Goal: Find specific page/section: Find specific page/section

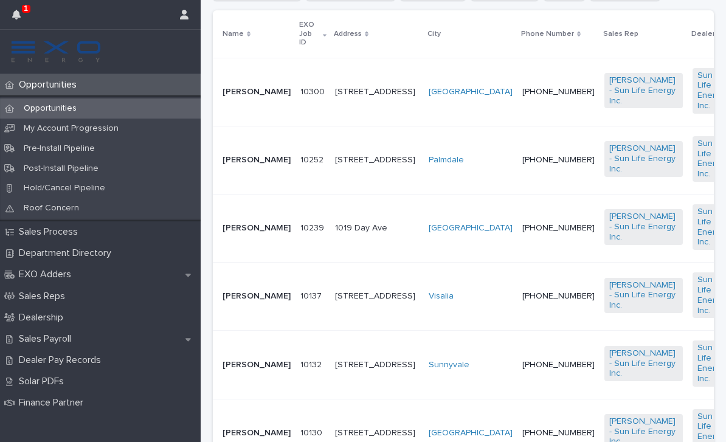
scroll to position [316, 0]
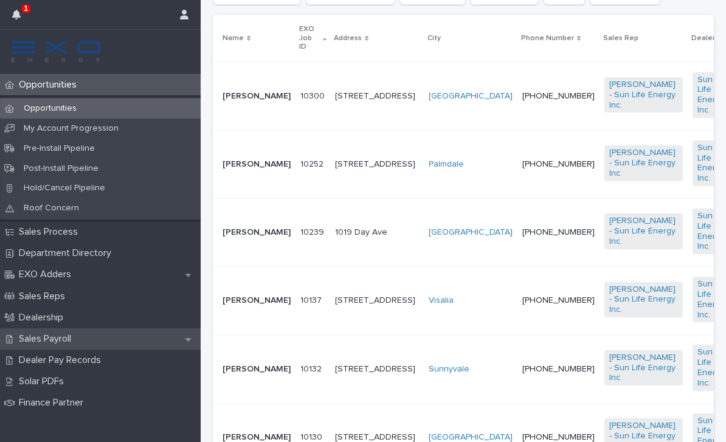
click at [81, 336] on p "Sales Payroll" at bounding box center [47, 339] width 67 height 12
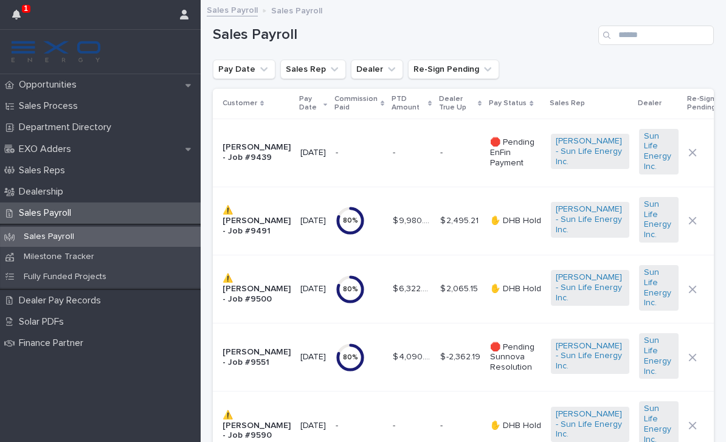
click at [515, 105] on p "Pay Status" at bounding box center [508, 103] width 38 height 13
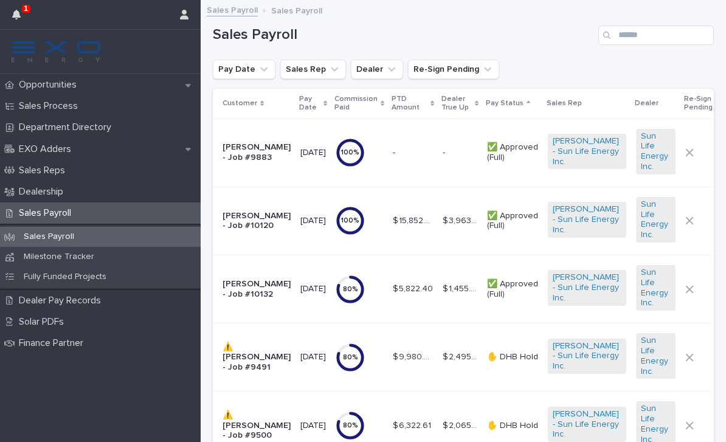
click at [111, 54] on link at bounding box center [100, 52] width 181 height 24
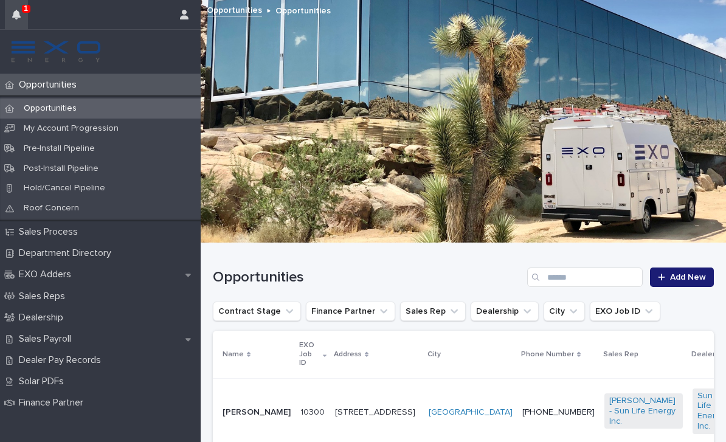
click at [26, 15] on button "button" at bounding box center [16, 14] width 23 height 29
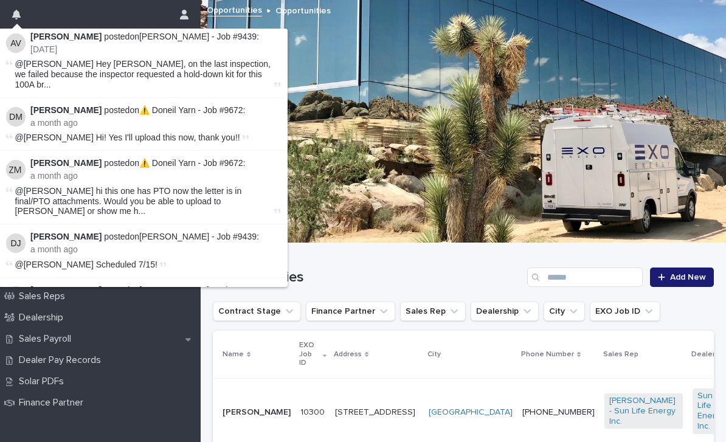
scroll to position [733, 0]
click at [130, 354] on button "Load more" at bounding box center [145, 363] width 289 height 19
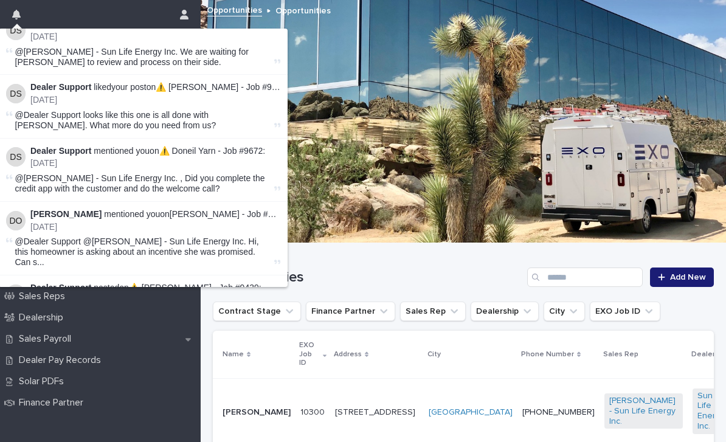
scroll to position [2107, 0]
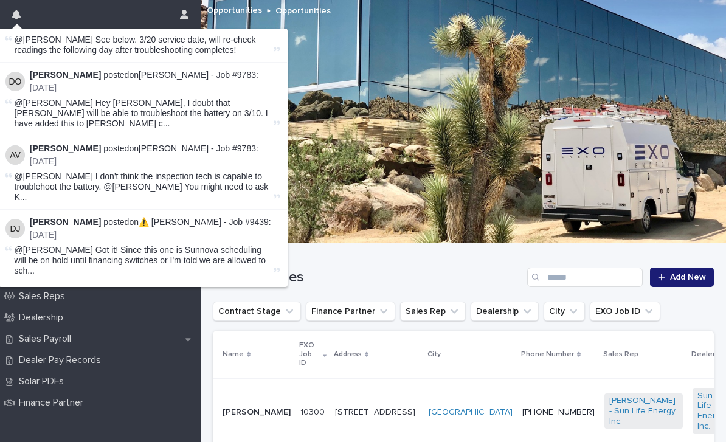
scroll to position [2964, 1]
click at [61, 392] on span "@[PERSON_NAME] @[PERSON_NAME] There is a tentative service on 3/10, is the tech…" at bounding box center [143, 407] width 257 height 30
click at [95, 364] on p "[PERSON_NAME] posted on [PERSON_NAME] - Job #9783 :" at bounding box center [155, 369] width 250 height 10
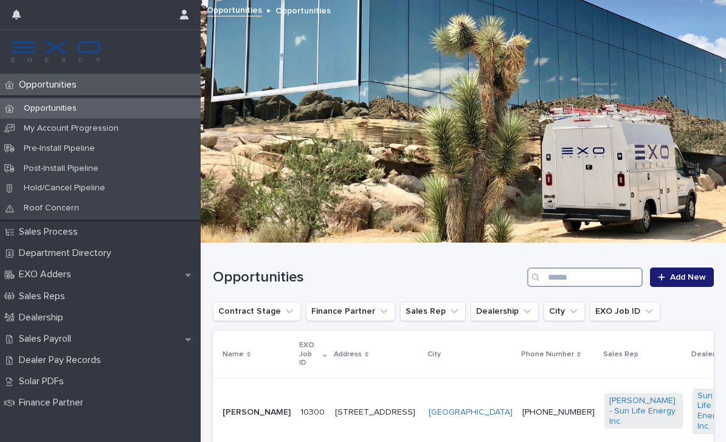
click at [584, 280] on input "Search" at bounding box center [585, 277] width 116 height 19
type input "*"
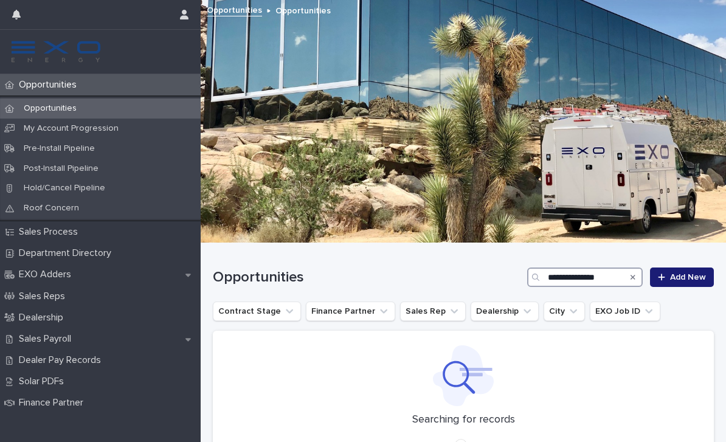
type input "**********"
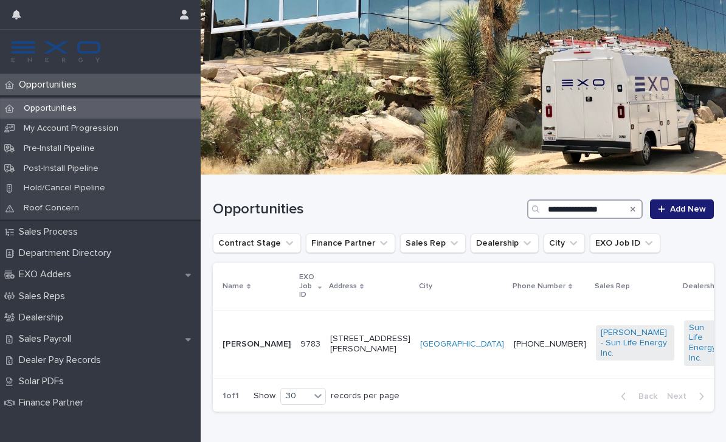
scroll to position [67, 0]
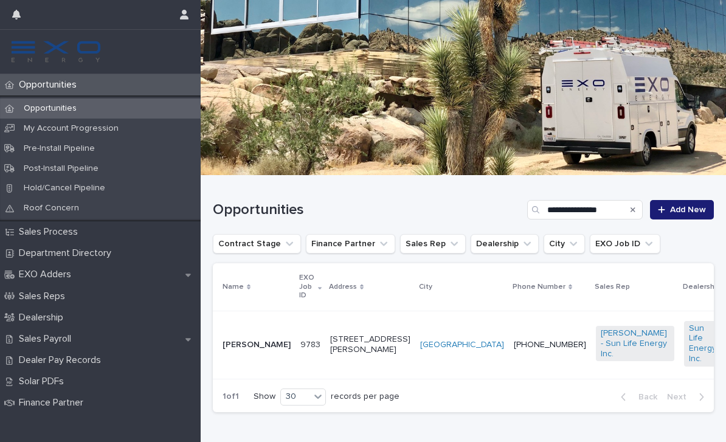
click at [300, 341] on p "9783" at bounding box center [311, 343] width 22 height 13
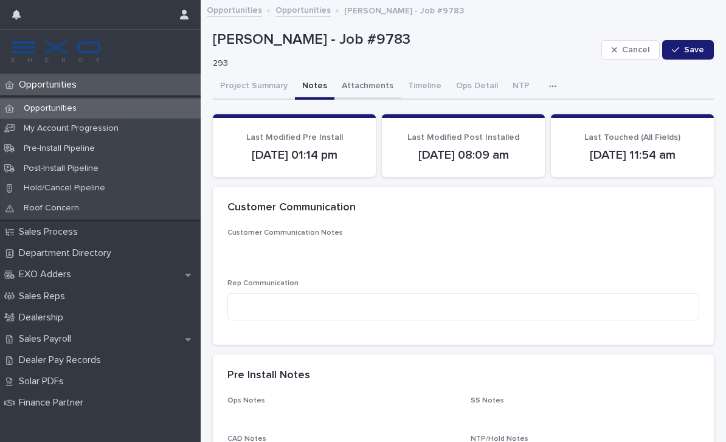
drag, startPoint x: 313, startPoint y: 90, endPoint x: 337, endPoint y: 84, distance: 24.5
click at [313, 90] on button "Notes" at bounding box center [315, 87] width 40 height 26
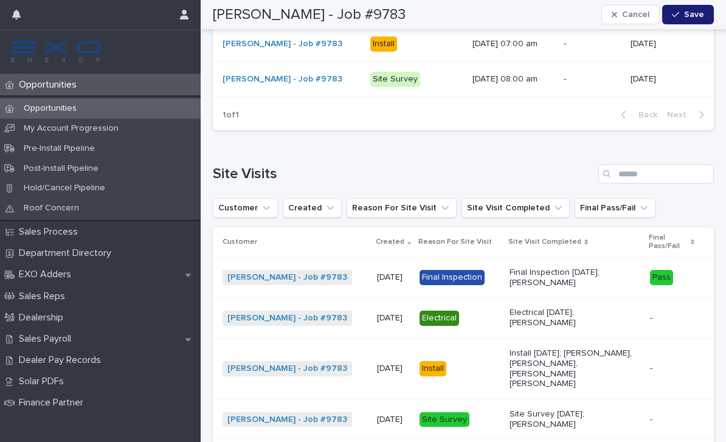
scroll to position [3602, 0]
click at [107, 114] on div "Opportunities" at bounding box center [100, 108] width 201 height 20
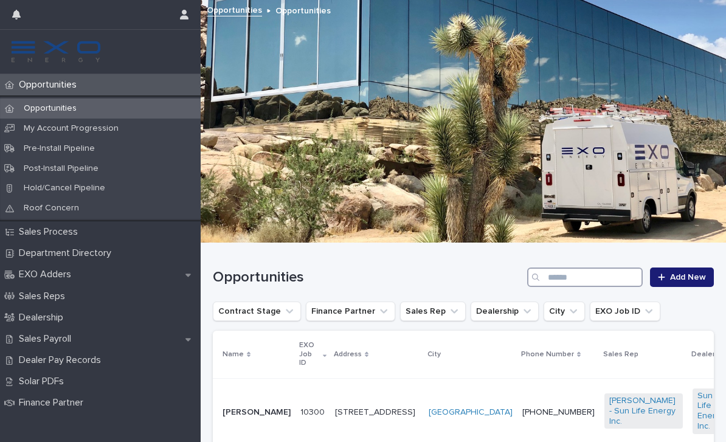
click at [599, 273] on input "Search" at bounding box center [585, 277] width 116 height 19
type input "*"
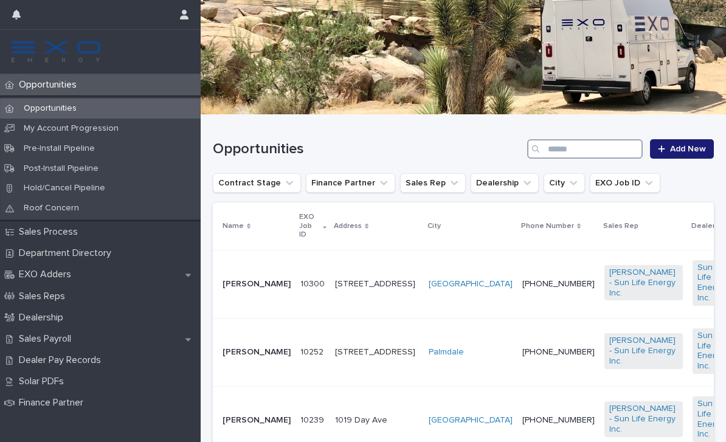
scroll to position [142, 0]
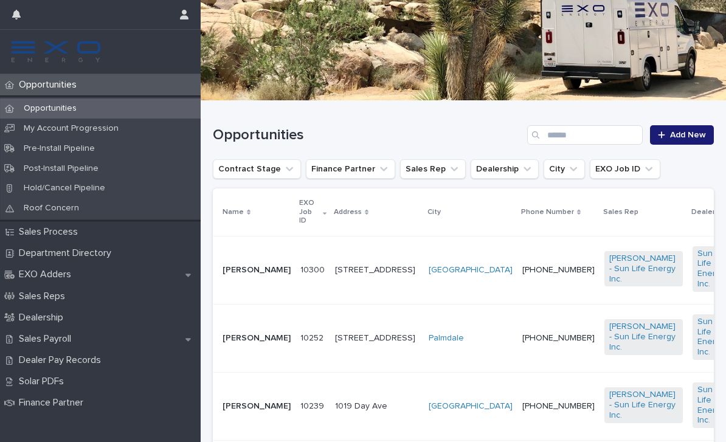
click at [246, 265] on p "[PERSON_NAME]" at bounding box center [257, 270] width 68 height 10
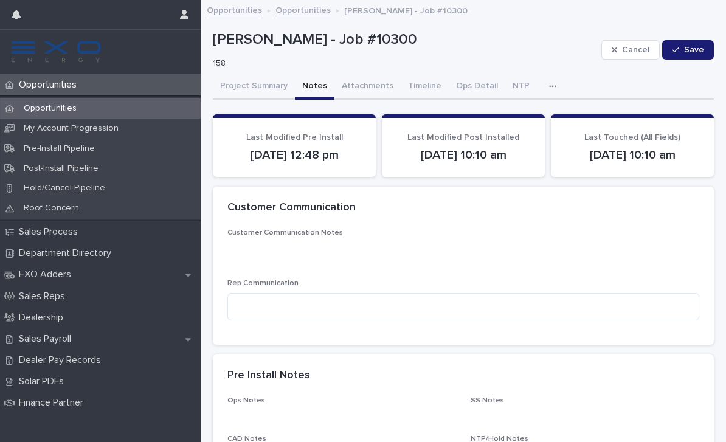
click at [312, 87] on button "Notes" at bounding box center [315, 87] width 40 height 26
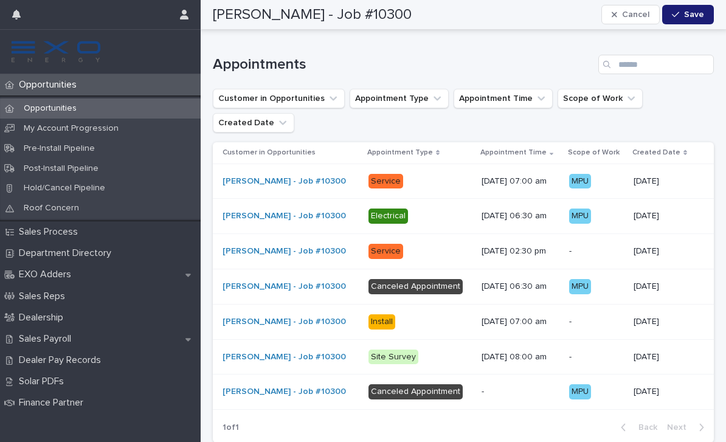
scroll to position [3373, 0]
